Goal: Find specific page/section: Find specific page/section

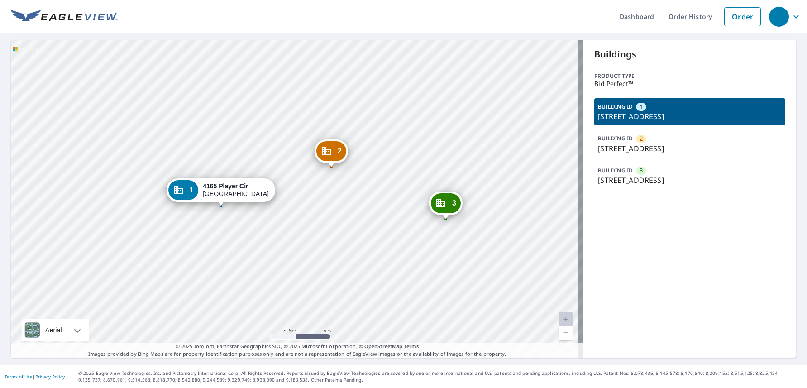
drag, startPoint x: 712, startPoint y: 117, endPoint x: 594, endPoint y: 115, distance: 118.6
click at [598, 115] on p "[STREET_ADDRESS]" at bounding box center [690, 116] width 184 height 11
copy p "[STREET_ADDRESS]"
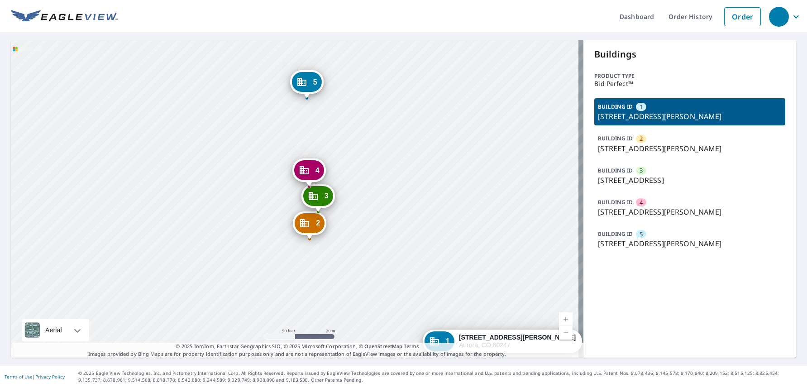
drag, startPoint x: 299, startPoint y: 205, endPoint x: 304, endPoint y: 222, distance: 17.9
click at [304, 222] on icon "Dropped pin, building 2, Commercial property, 10303 E Warren Ave Aurora, CO 802…" at bounding box center [304, 223] width 11 height 11
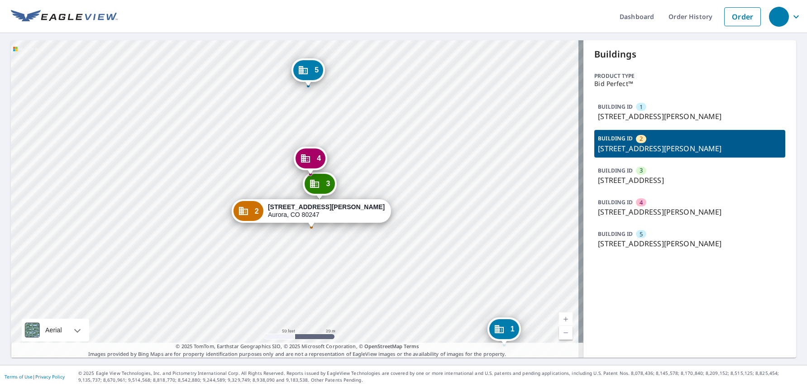
click at [366, 211] on div "1 10303 E Warren Ave Aurora, CO 80247 3 2155 S Havana St Aurora, CO 80014 4 103…" at bounding box center [297, 198] width 573 height 317
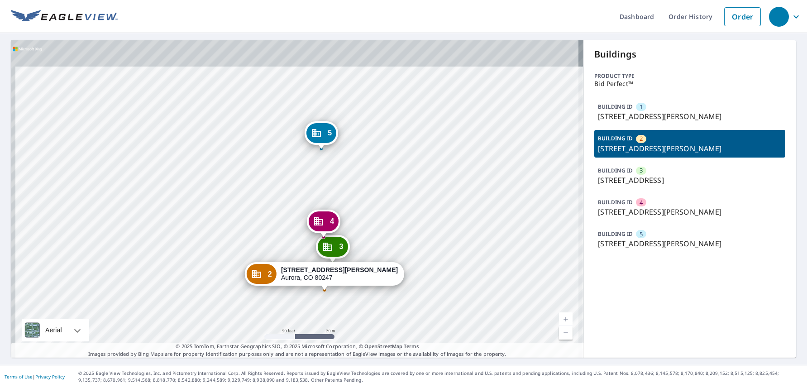
click at [382, 176] on div "1 10303 E Warren Ave Aurora, CO 80247 3 2155 S Havana St Aurora, CO 80014 4 103…" at bounding box center [297, 198] width 573 height 317
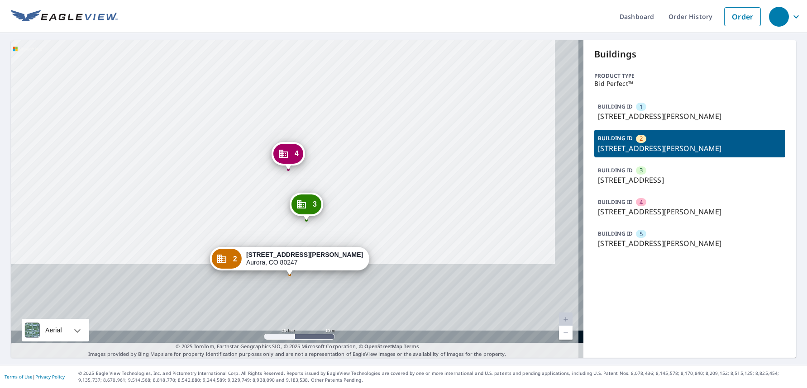
drag, startPoint x: 331, startPoint y: 65, endPoint x: 327, endPoint y: 40, distance: 25.1
click at [327, 41] on div "1 10303 E Warren Ave Aurora, CO 80247 3 2155 S Havana St Aurora, CO 80014 4 103…" at bounding box center [297, 199] width 573 height 318
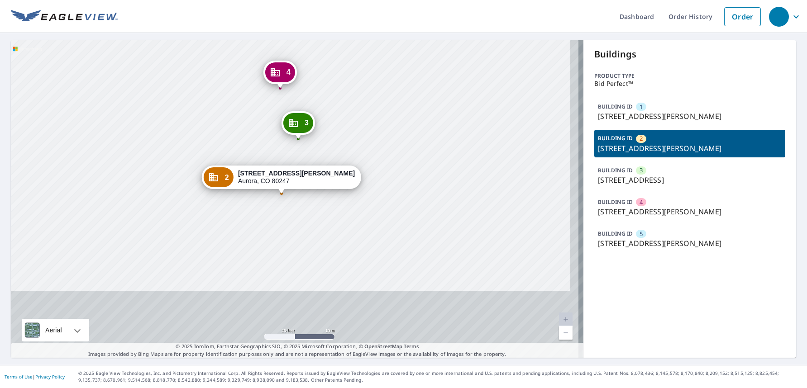
drag, startPoint x: 359, startPoint y: 224, endPoint x: 352, endPoint y: 127, distance: 97.2
click at [351, 131] on div "1 10303 E Warren Ave Aurora, CO 80247 3 2155 S Havana St Aurora, CO 80014 4 103…" at bounding box center [297, 199] width 573 height 318
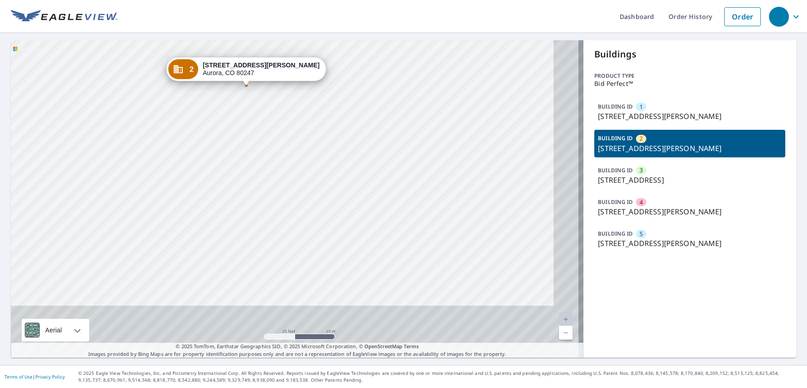
drag, startPoint x: 360, startPoint y: 227, endPoint x: 304, endPoint y: 79, distance: 157.9
click at [306, 85] on div "1 10303 E Warren Ave Aurora, CO 80247 3 2155 S Havana St Aurora, CO 80014 4 103…" at bounding box center [297, 199] width 573 height 318
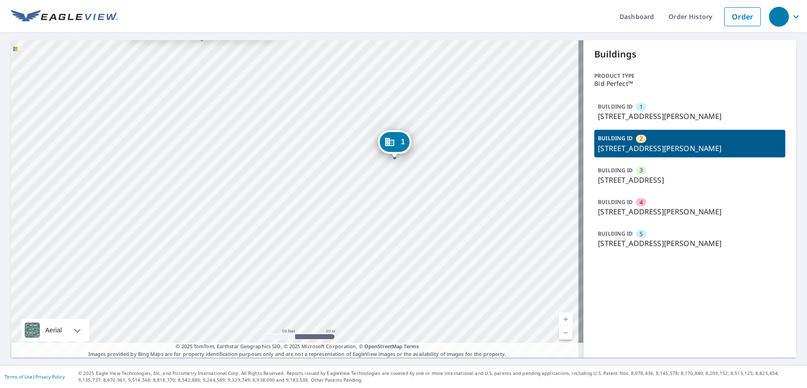
drag, startPoint x: 329, startPoint y: 155, endPoint x: 313, endPoint y: 157, distance: 15.5
click at [314, 156] on div "1 10303 E Warren Ave Aurora, CO 80247 3 2155 S Havana St Aurora, CO 80014 4 103…" at bounding box center [297, 199] width 573 height 318
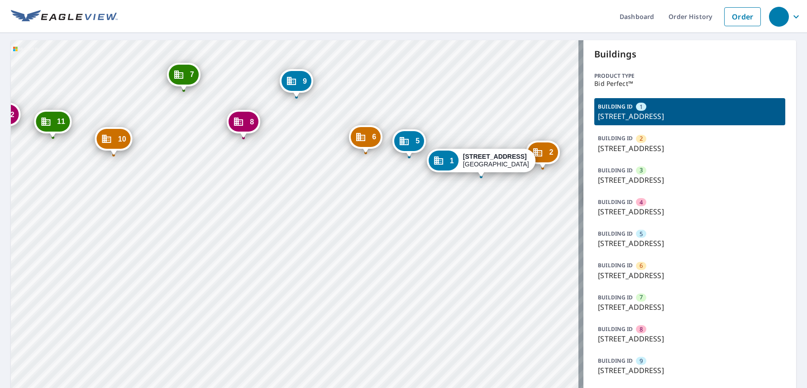
drag, startPoint x: 194, startPoint y: 234, endPoint x: 47, endPoint y: 226, distance: 147.3
click at [47, 226] on div "2 12255 Sugar Mill Rd Longmont, CO 80501 3 12317 Sugar Mill Rd Longmont, CO 805…" at bounding box center [297, 277] width 573 height 474
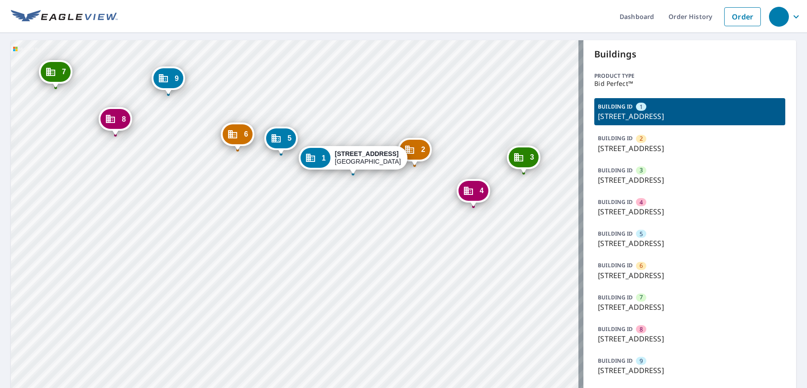
drag, startPoint x: 408, startPoint y: 273, endPoint x: 280, endPoint y: 270, distance: 128.2
click at [280, 270] on div "2 12255 Sugar Mill Rd Longmont, CO 80501 3 12317 Sugar Mill Rd Longmont, CO 805…" at bounding box center [297, 277] width 573 height 474
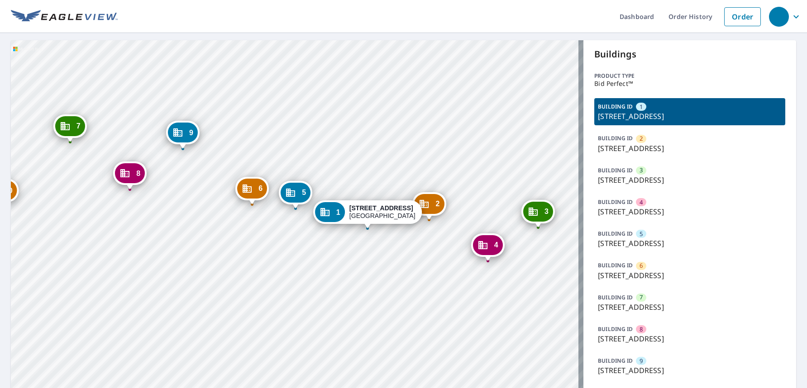
drag, startPoint x: 171, startPoint y: 236, endPoint x: 186, endPoint y: 291, distance: 56.8
click at [186, 291] on div "2 12255 Sugar Mill Rd Longmont, CO 80501 3 12317 Sugar Mill Rd Longmont, CO 805…" at bounding box center [297, 277] width 573 height 474
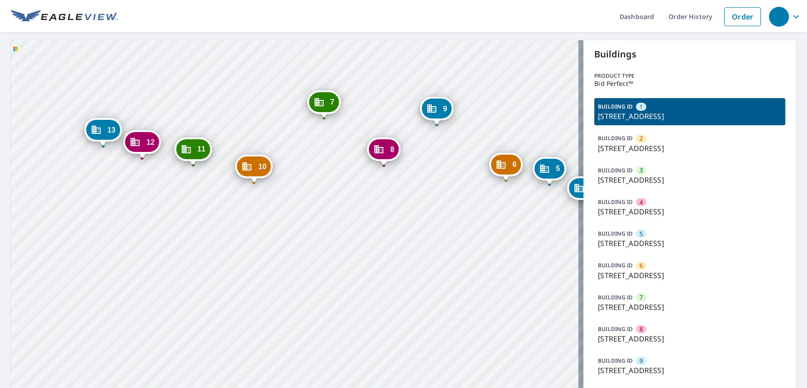
drag, startPoint x: 141, startPoint y: 220, endPoint x: 394, endPoint y: 196, distance: 253.8
click at [394, 196] on div "2 12255 Sugar Mill Rd Longmont, CO 80501 3 12317 Sugar Mill Rd Longmont, CO 805…" at bounding box center [297, 277] width 573 height 474
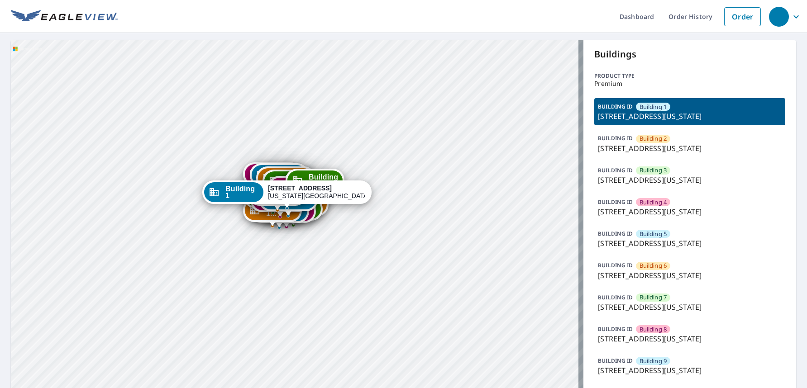
drag, startPoint x: 287, startPoint y: 340, endPoint x: 283, endPoint y: 232, distance: 107.8
click at [283, 232] on div "Building 2 5951 North London Avenue Kansas City, MO 64151 Building 3 5951 North…" at bounding box center [297, 372] width 573 height 665
